Goal: Book appointment/travel/reservation

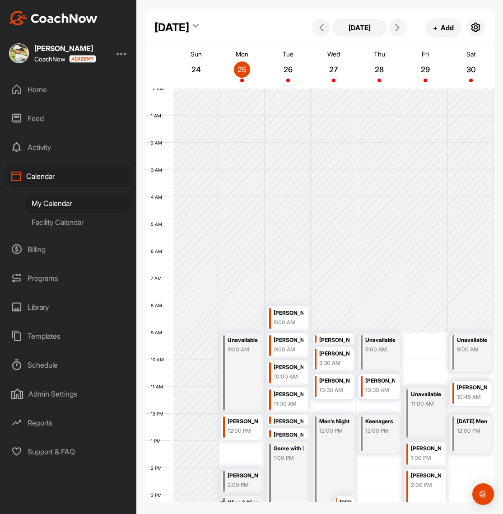
scroll to position [186, 0]
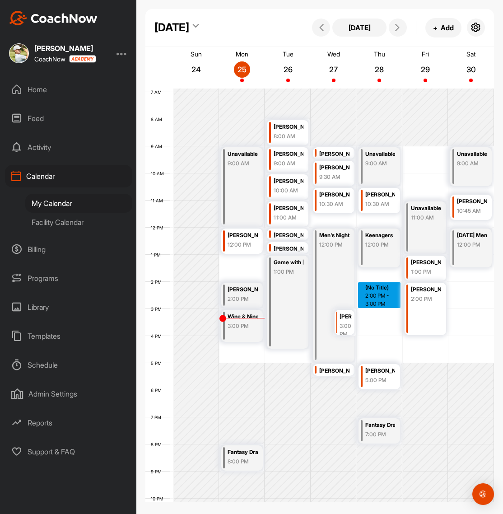
click at [384, 296] on div "12 AM 1 AM 2 AM 3 AM 4 AM 5 AM 6 AM 7 AM 8 AM 9 AM 10 AM 11 AM 12 PM 1 PM 2 PM …" at bounding box center [319, 227] width 349 height 651
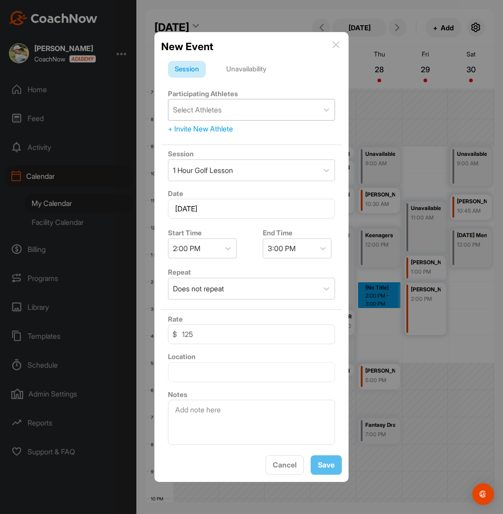
click at [239, 110] on div "Select Athletes" at bounding box center [244, 109] width 150 height 21
type input "[PERSON_NAME]"
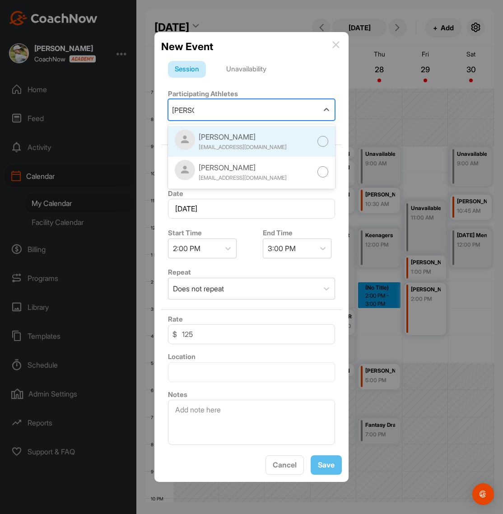
click at [256, 152] on div "[PERSON_NAME] [EMAIL_ADDRESS][DOMAIN_NAME]" at bounding box center [231, 142] width 112 height 24
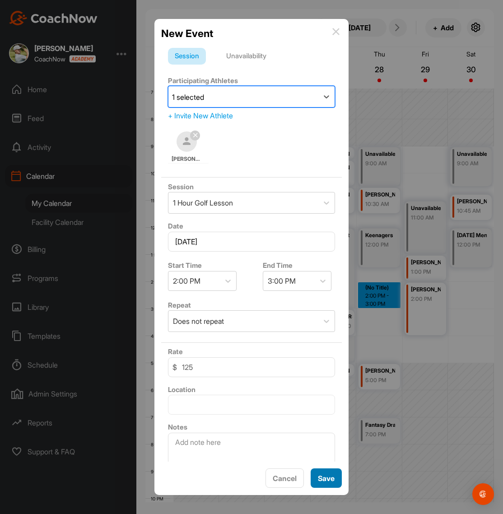
click at [325, 487] on button "Save" at bounding box center [326, 478] width 31 height 19
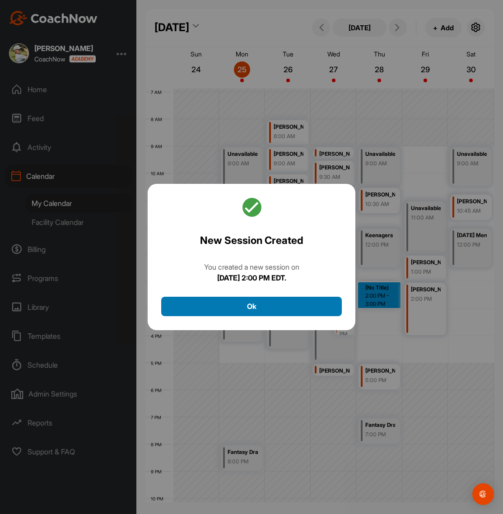
click at [277, 308] on button "Ok" at bounding box center [251, 306] width 181 height 19
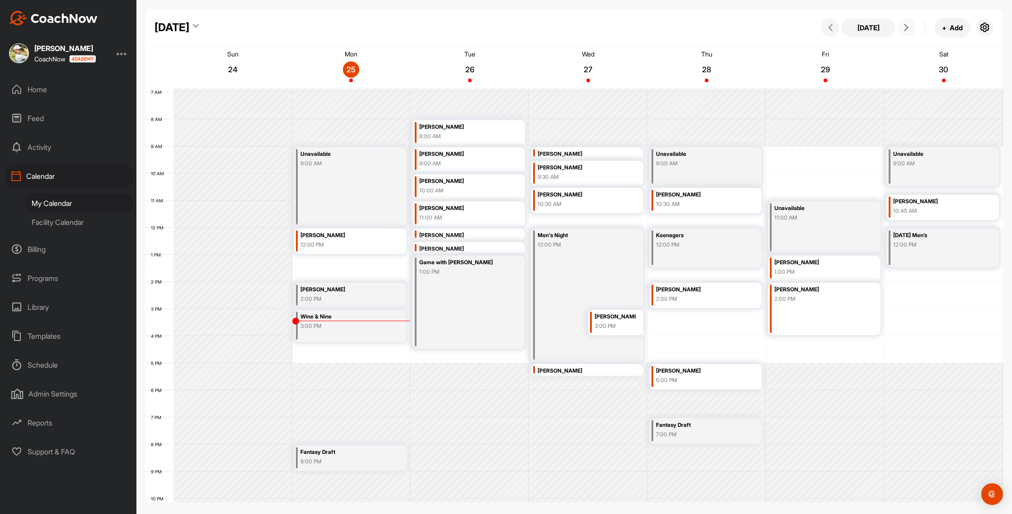
click at [503, 25] on button at bounding box center [907, 28] width 18 height 18
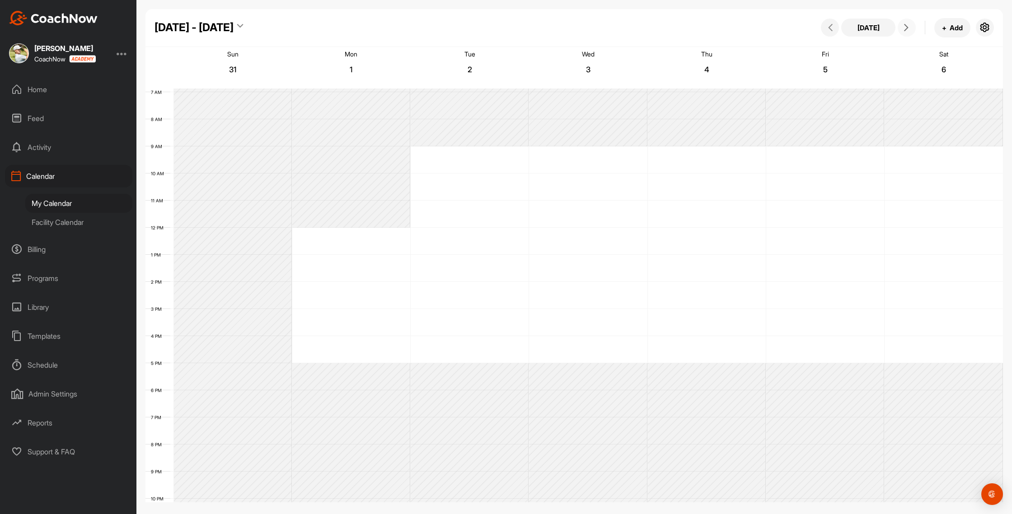
scroll to position [156, 0]
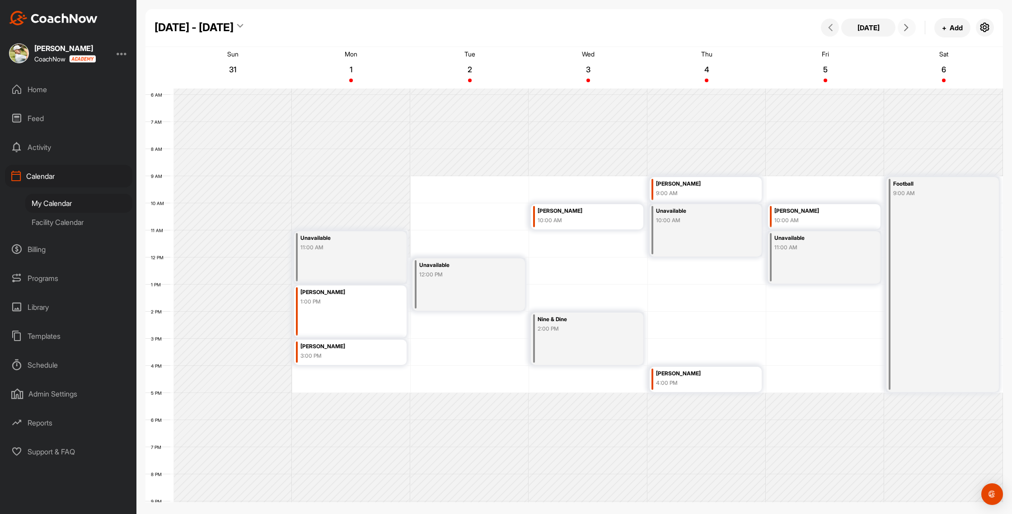
click at [503, 27] on icon at bounding box center [906, 27] width 7 height 7
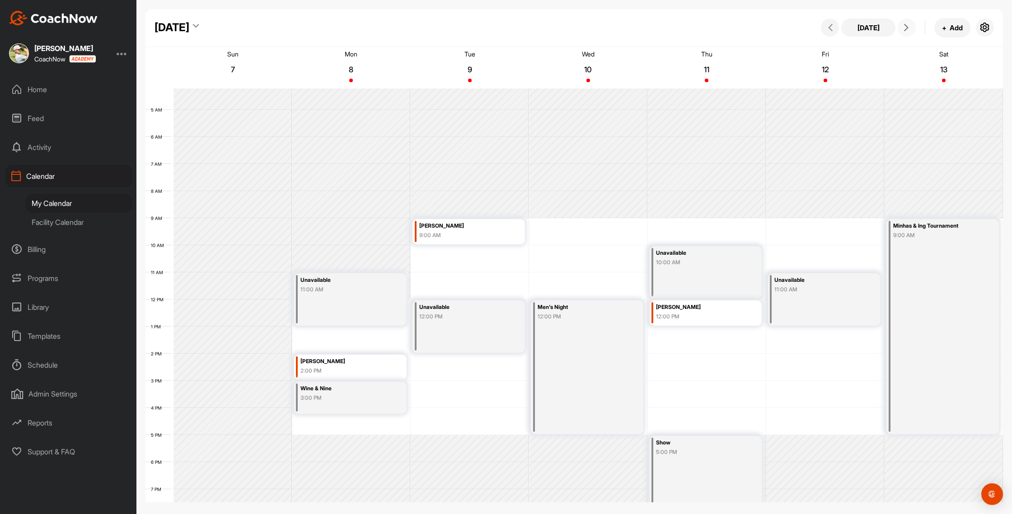
scroll to position [111, 0]
click at [503, 29] on icon at bounding box center [906, 27] width 7 height 7
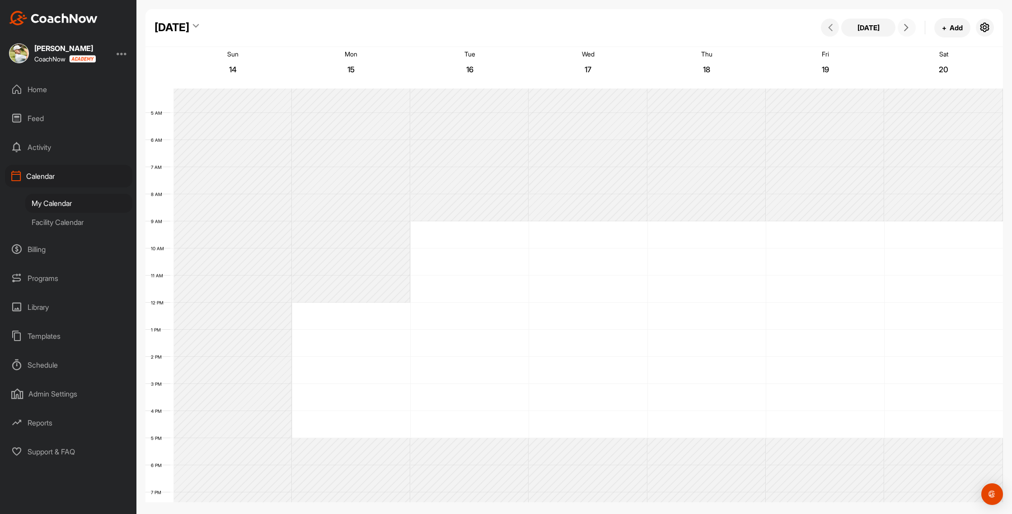
scroll to position [156, 0]
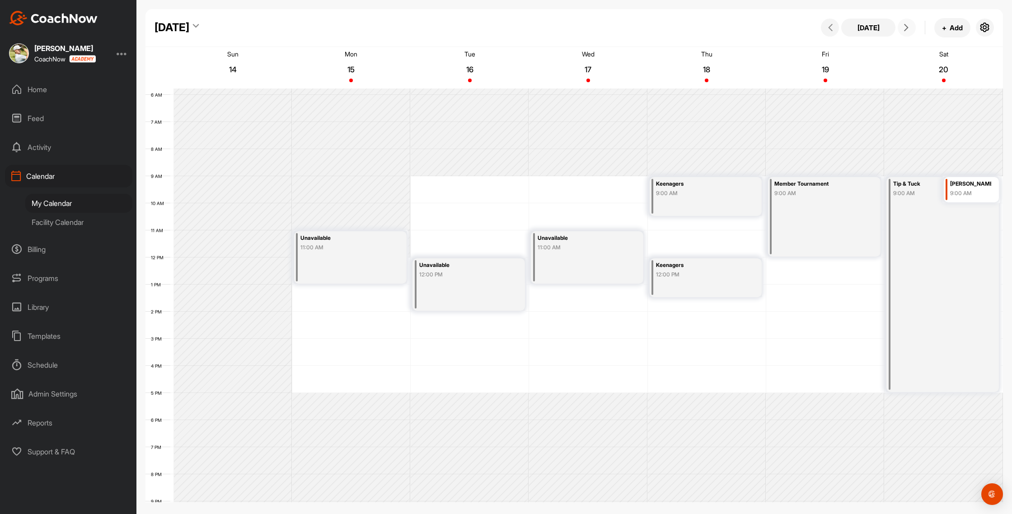
click at [350, 279] on div "Unavailable 11:00 AM" at bounding box center [350, 257] width 113 height 52
click at [390, 299] on icon at bounding box center [392, 299] width 10 height 10
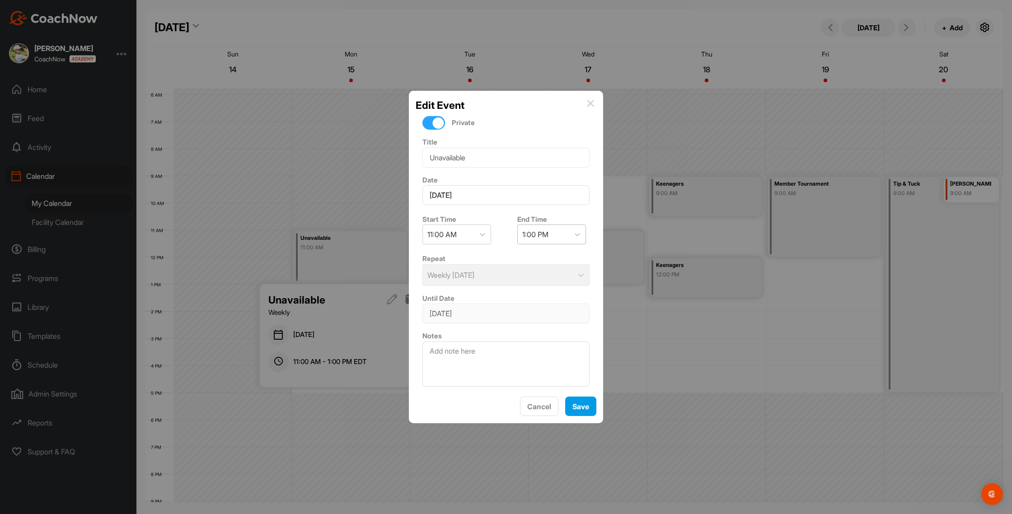
click at [503, 231] on div "1:00 PM" at bounding box center [535, 234] width 26 height 11
click at [503, 367] on div "5:00 PM" at bounding box center [551, 365] width 69 height 18
click at [503, 389] on div "Notes" at bounding box center [506, 358] width 181 height 63
click at [503, 409] on button "Save" at bounding box center [580, 406] width 31 height 19
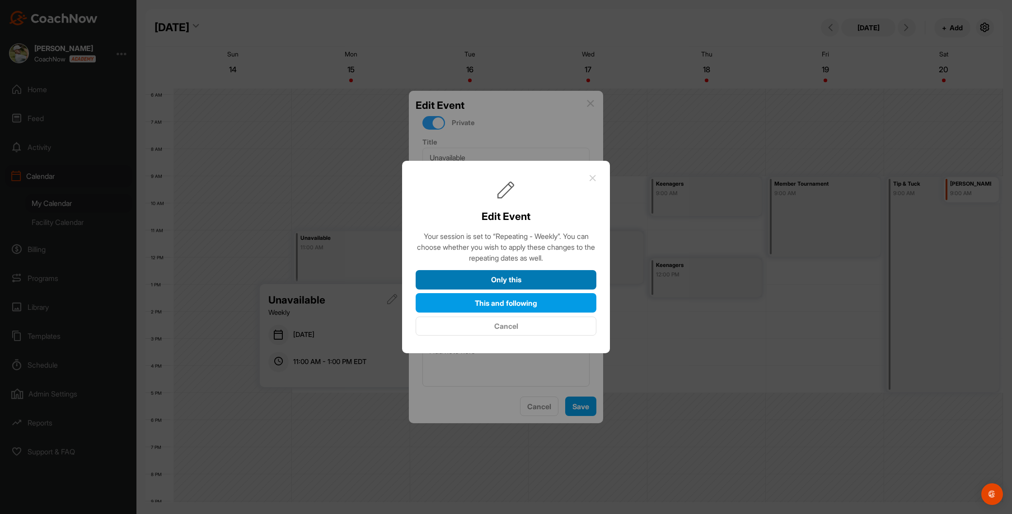
click at [503, 275] on button "Only this" at bounding box center [506, 279] width 181 height 19
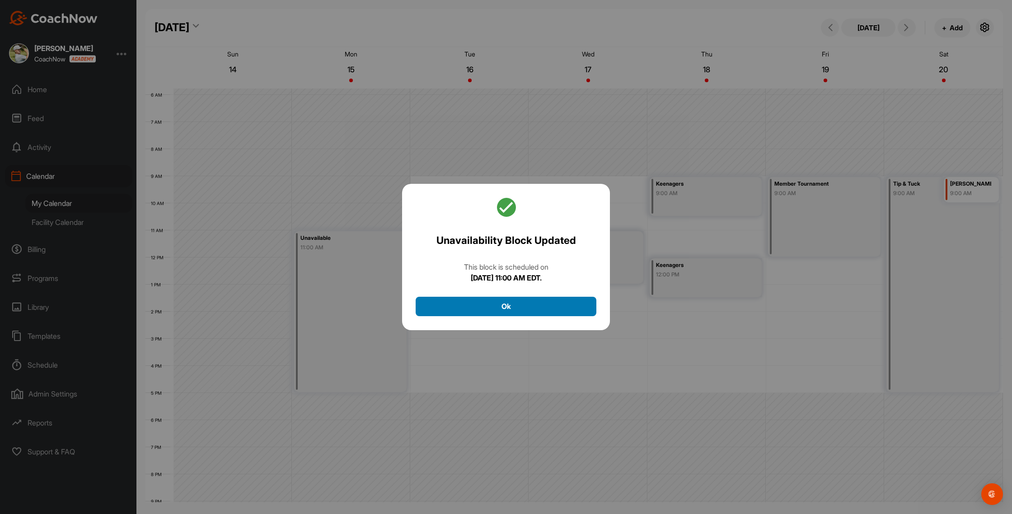
click at [503, 309] on button "Ok" at bounding box center [506, 306] width 181 height 19
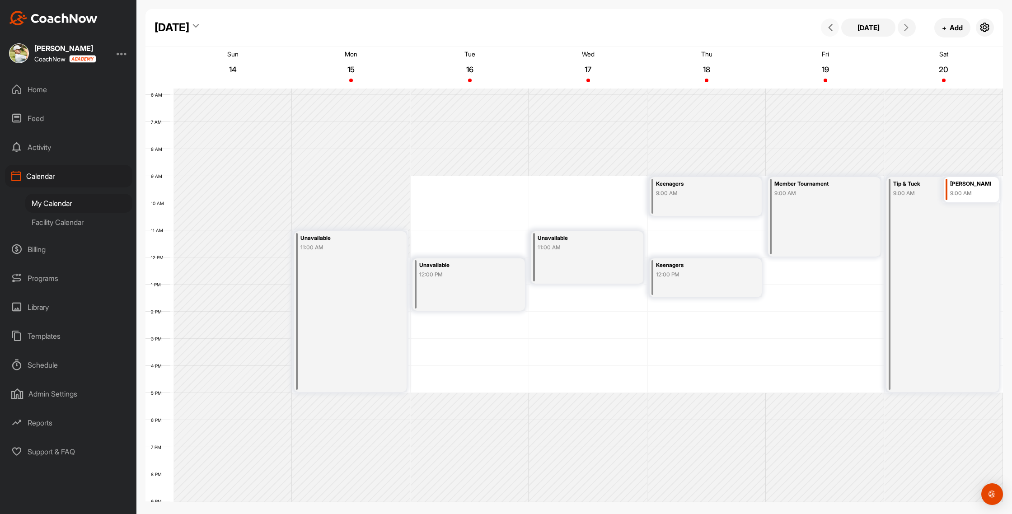
click at [503, 25] on icon at bounding box center [830, 27] width 7 height 7
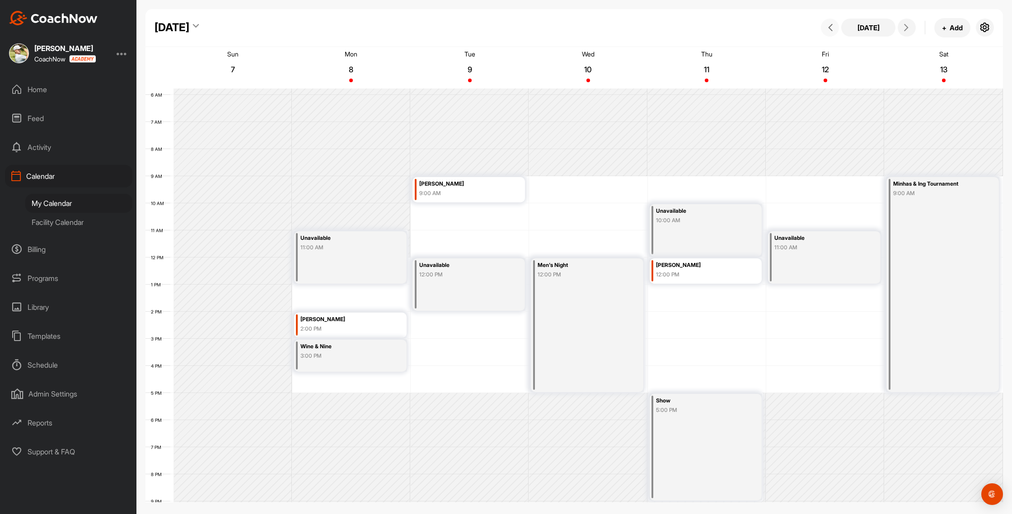
click at [503, 230] on div "Unavailable 10:00 AM" at bounding box center [706, 230] width 113 height 52
click at [503, 273] on icon at bounding box center [748, 272] width 10 height 10
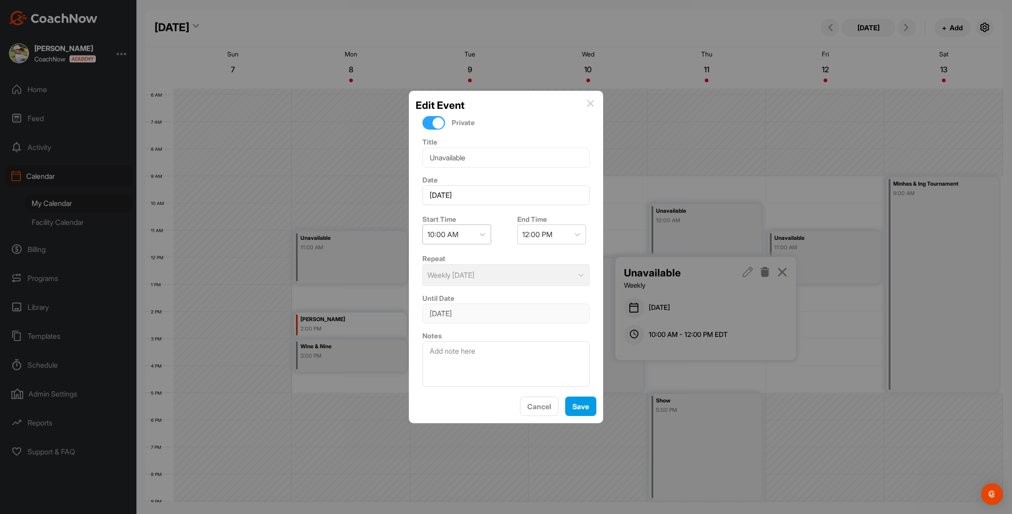
click at [459, 241] on div "10:00 AM" at bounding box center [449, 234] width 52 height 19
drag, startPoint x: 463, startPoint y: 264, endPoint x: 472, endPoint y: 262, distance: 8.9
click at [463, 264] on div "8:00 AM" at bounding box center [456, 267] width 69 height 18
click at [503, 234] on div "10:00 AM" at bounding box center [537, 234] width 31 height 11
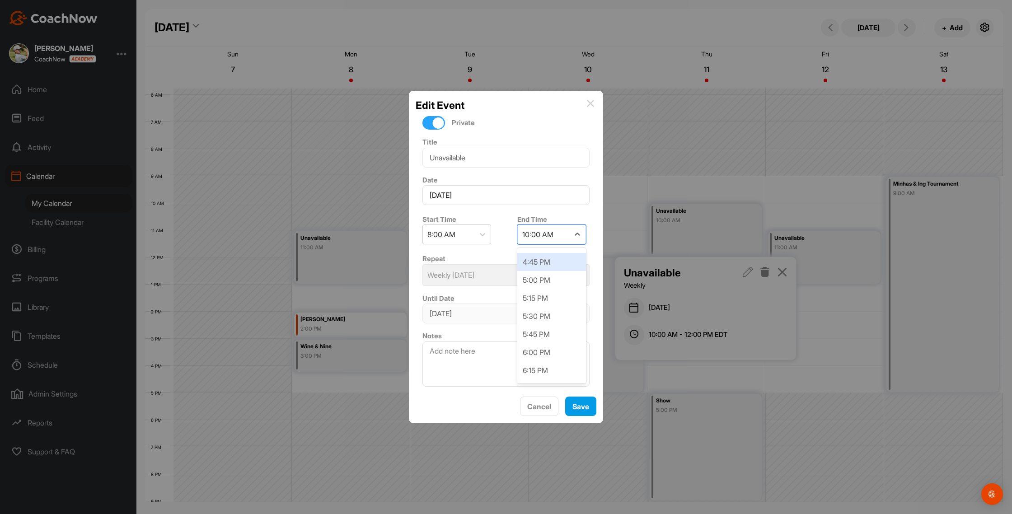
scroll to position [641, 0]
click at [503, 255] on div "5:00 PM" at bounding box center [551, 251] width 69 height 18
click at [503, 150] on input "Unavailable" at bounding box center [505, 158] width 167 height 20
type input "[PERSON_NAME] Home"
click at [503, 415] on button "Save" at bounding box center [580, 406] width 31 height 19
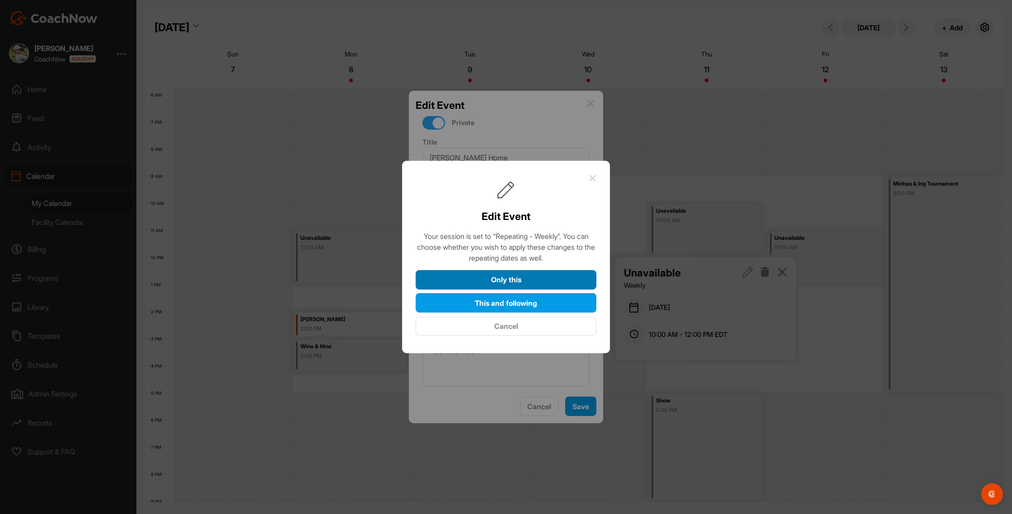
click at [503, 272] on button "Only this" at bounding box center [506, 279] width 181 height 19
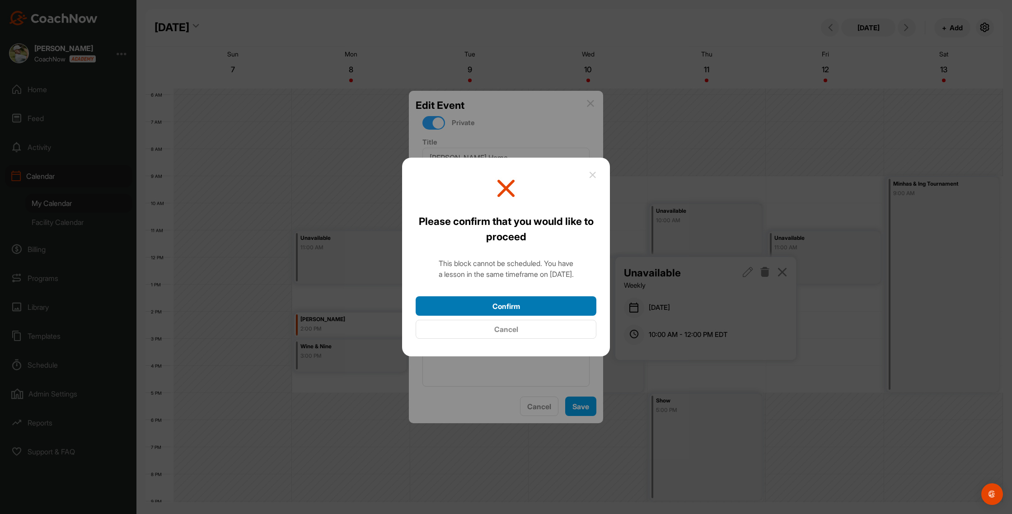
click at [503, 296] on div "Please confirm that you would like to proceed This block cannot be scheduled. Y…" at bounding box center [506, 257] width 208 height 199
click at [503, 299] on button "Confirm" at bounding box center [506, 305] width 181 height 19
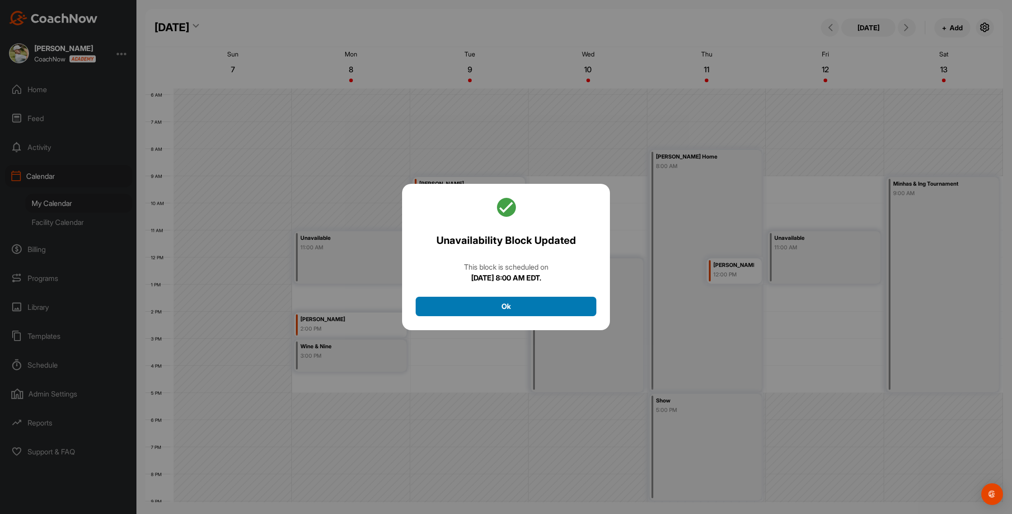
click at [503, 310] on button "Ok" at bounding box center [506, 306] width 181 height 19
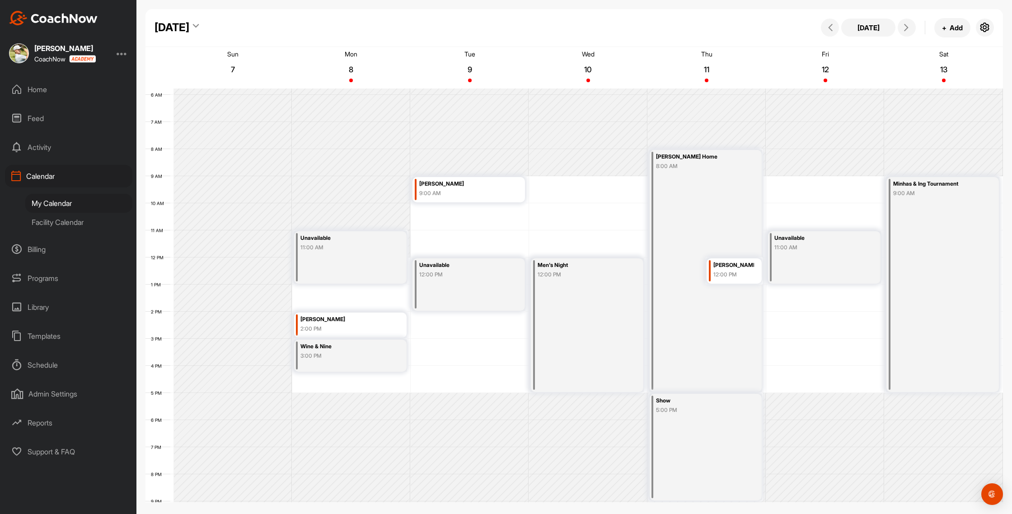
click at [503, 250] on div "11:00 AM" at bounding box center [817, 248] width 87 height 8
click at [503, 301] on icon at bounding box center [867, 299] width 10 height 10
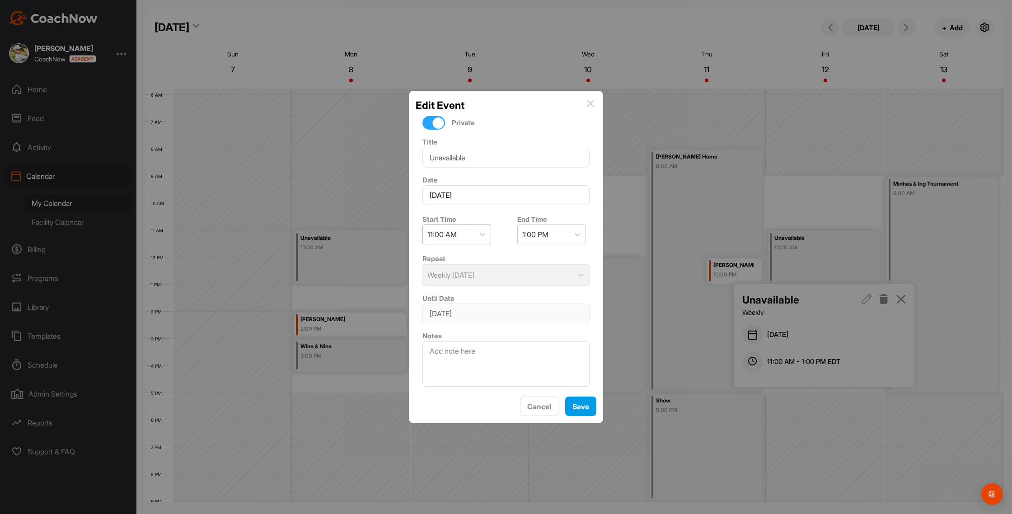
click at [472, 238] on div "11:00 AM" at bounding box center [449, 234] width 52 height 19
click at [453, 316] on div "8:00 AM" at bounding box center [456, 316] width 69 height 18
click at [503, 237] on icon at bounding box center [577, 234] width 9 height 9
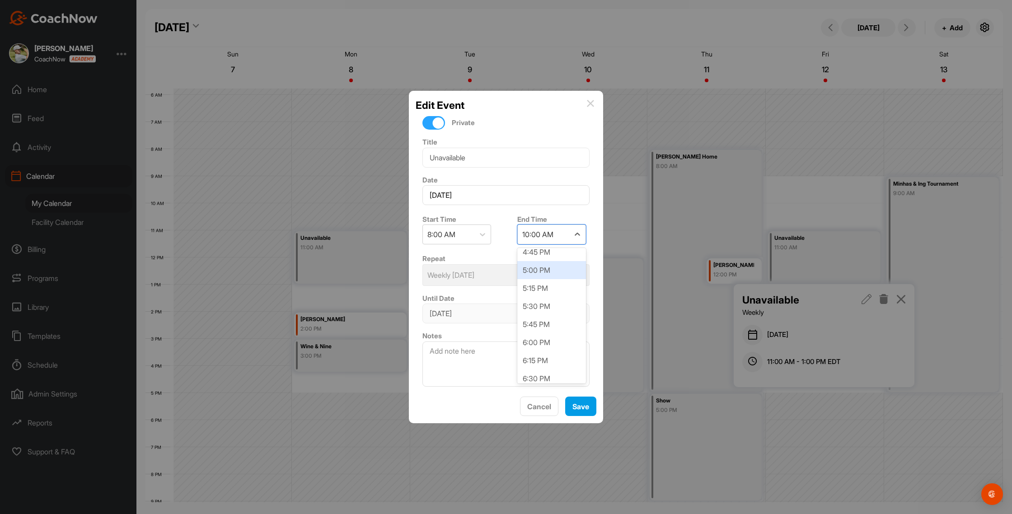
drag, startPoint x: 546, startPoint y: 275, endPoint x: 553, endPoint y: 324, distance: 48.8
click at [503, 275] on div "5:00 PM" at bounding box center [551, 270] width 69 height 18
click at [503, 410] on button "Save" at bounding box center [580, 406] width 31 height 19
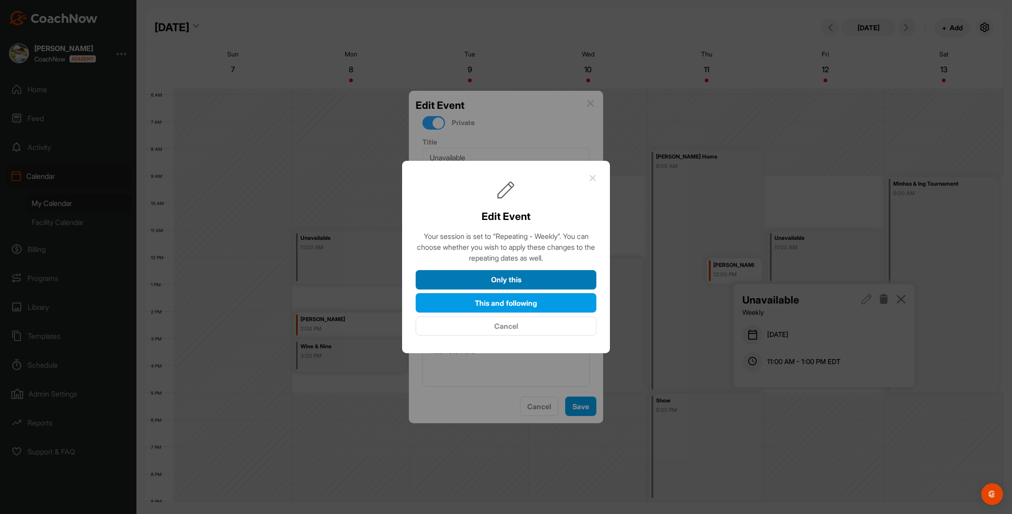
click at [503, 282] on button "Only this" at bounding box center [506, 279] width 181 height 19
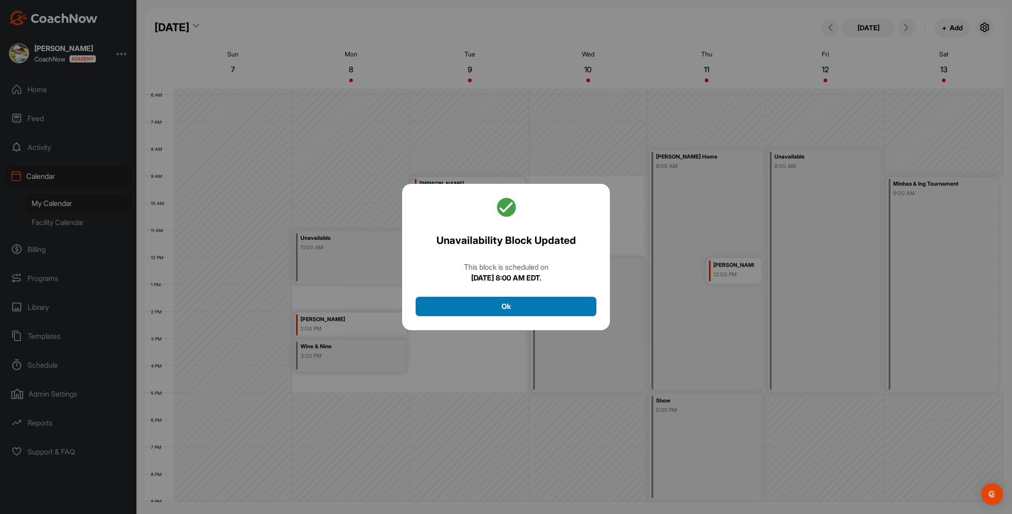
click at [503, 310] on button "Ok" at bounding box center [506, 306] width 181 height 19
